Goal: Register for event/course

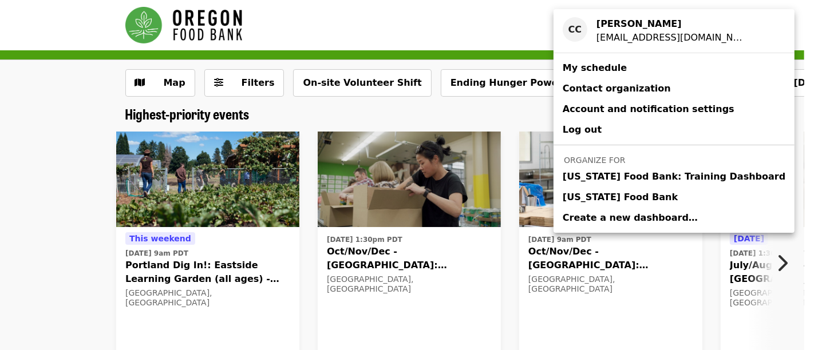
click at [637, 191] on span "[US_STATE] Food Bank" at bounding box center [620, 198] width 115 height 14
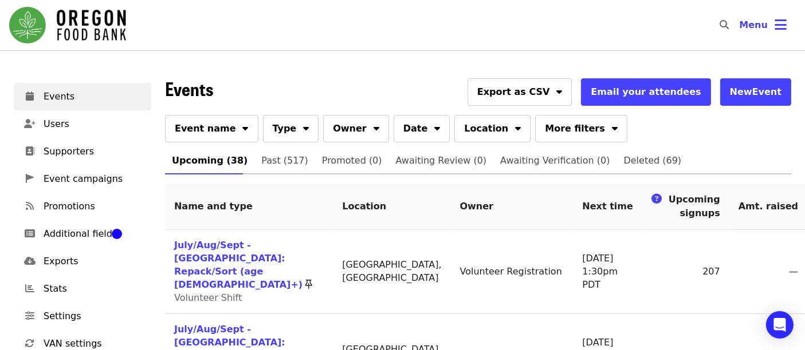
click at [209, 264] on td "July/Aug/Sept - [GEOGRAPHIC_DATA]: Repack/Sort (age [DEMOGRAPHIC_DATA]+) Volunt…" at bounding box center [249, 272] width 168 height 84
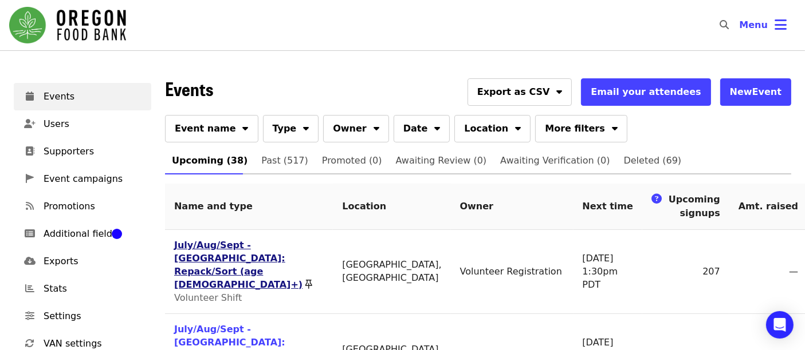
click at [211, 259] on link "July/Aug/Sept - [GEOGRAPHIC_DATA]: Repack/Sort (age [DEMOGRAPHIC_DATA]+)" at bounding box center [238, 265] width 128 height 50
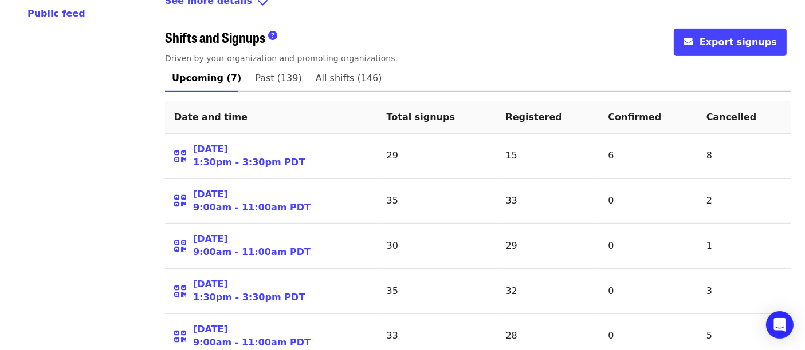
scroll to position [440, 0]
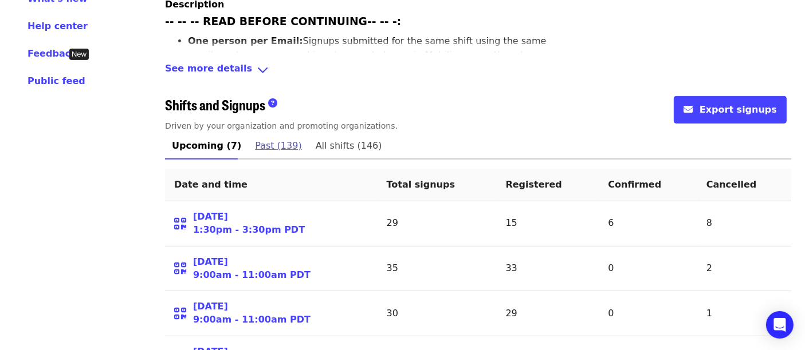
click at [257, 138] on span "Past (139)" at bounding box center [278, 146] width 46 height 16
